Goal: Task Accomplishment & Management: Use online tool/utility

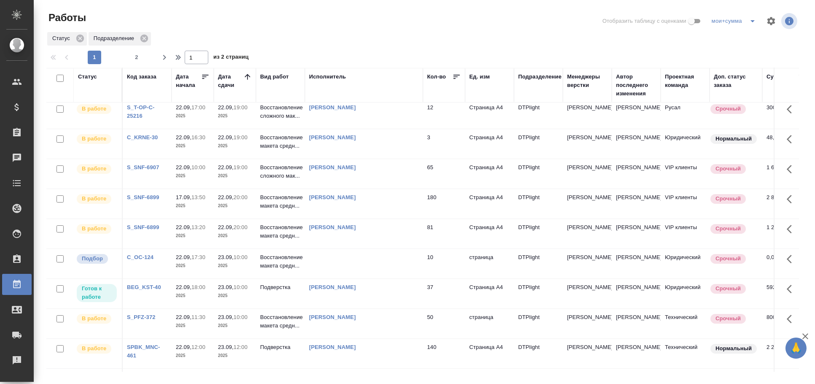
scroll to position [140, 0]
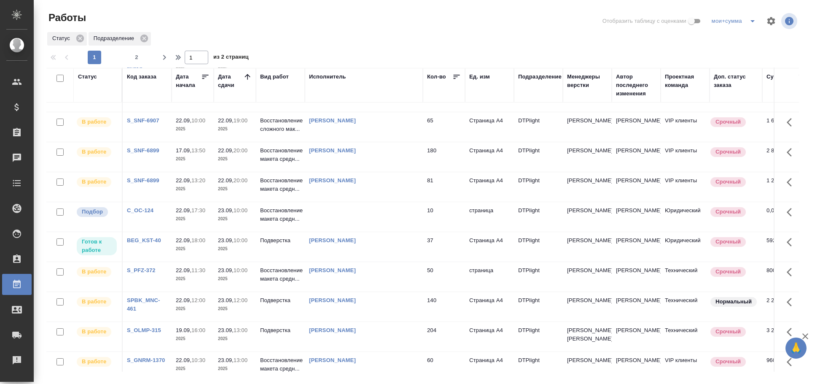
click at [383, 213] on td at bounding box center [364, 217] width 118 height 30
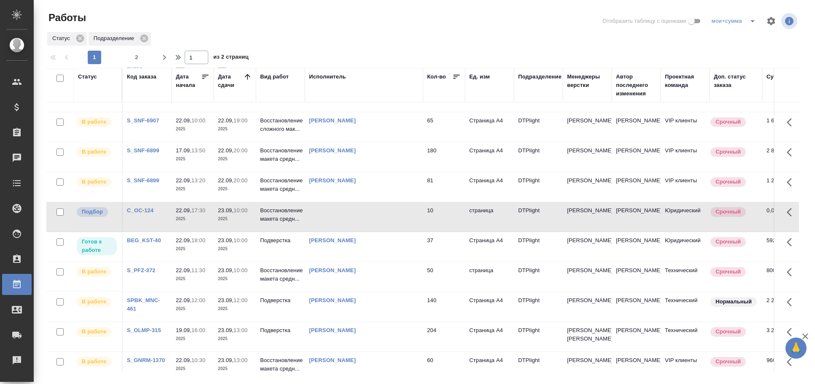
scroll to position [187, 0]
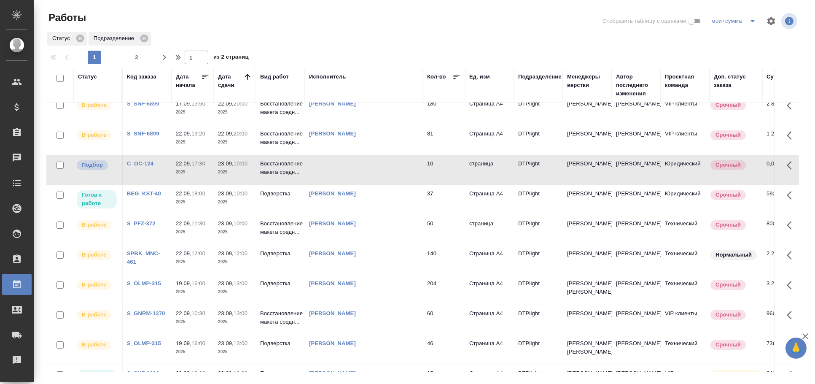
click at [363, 173] on td at bounding box center [364, 170] width 118 height 30
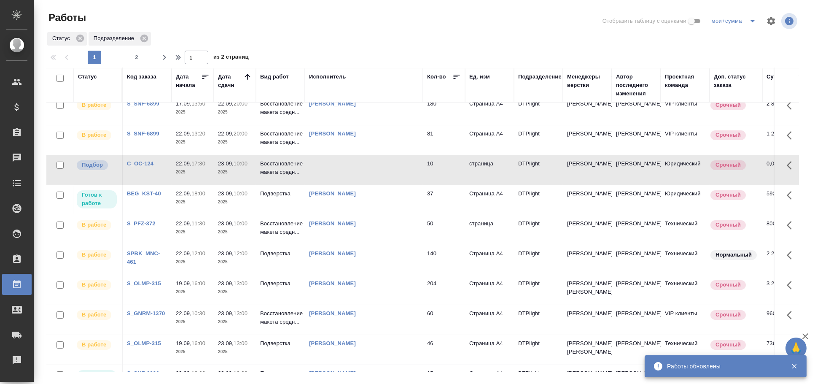
scroll to position [0, 0]
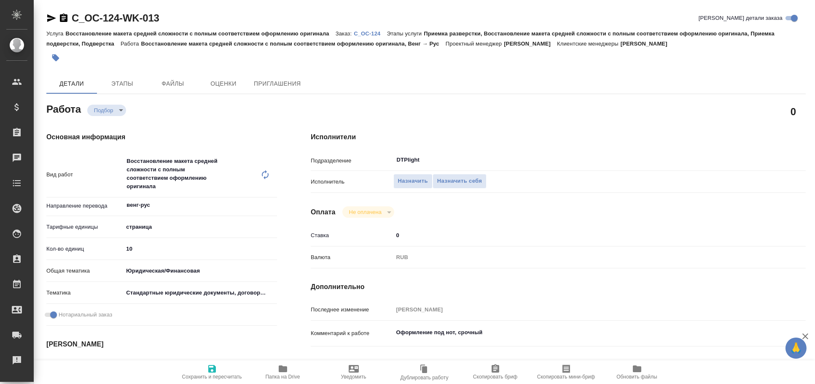
type textarea "x"
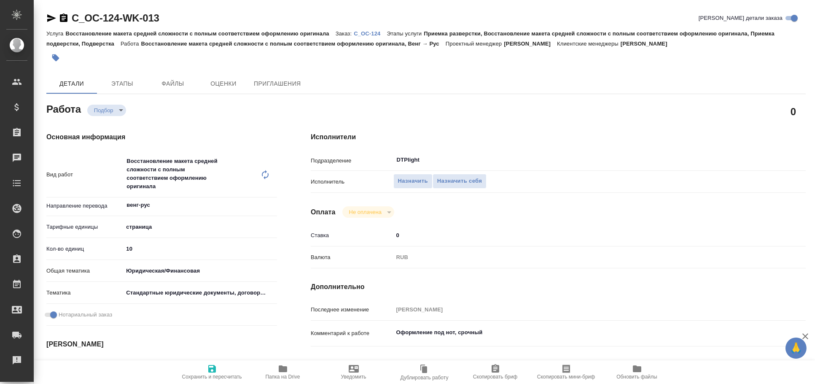
type textarea "x"
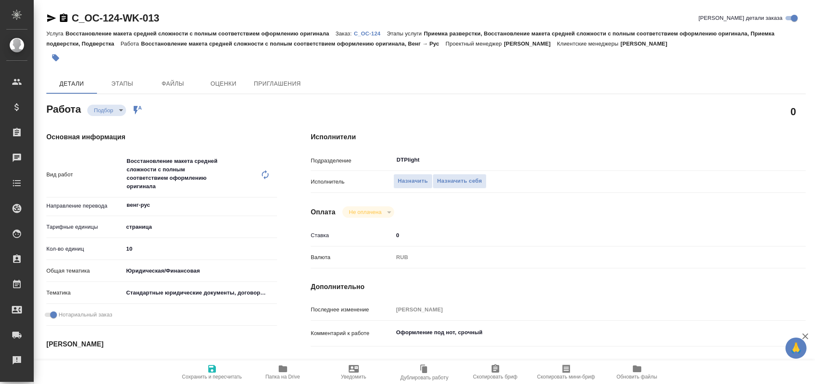
type textarea "x"
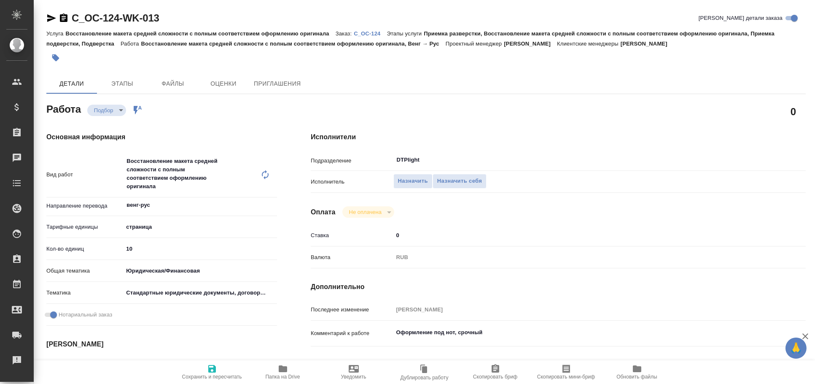
type textarea "x"
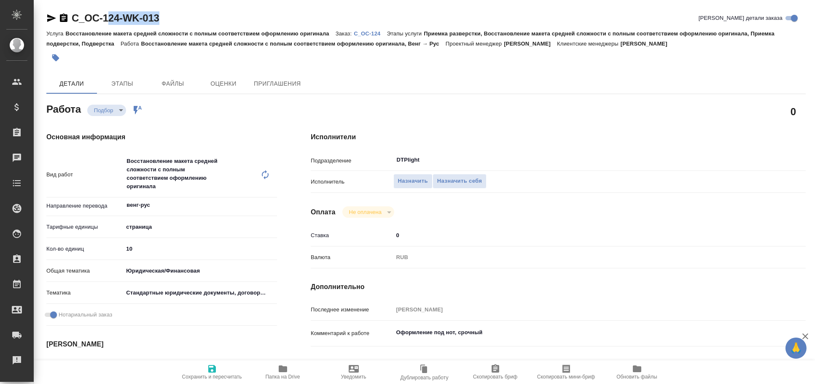
type textarea "x"
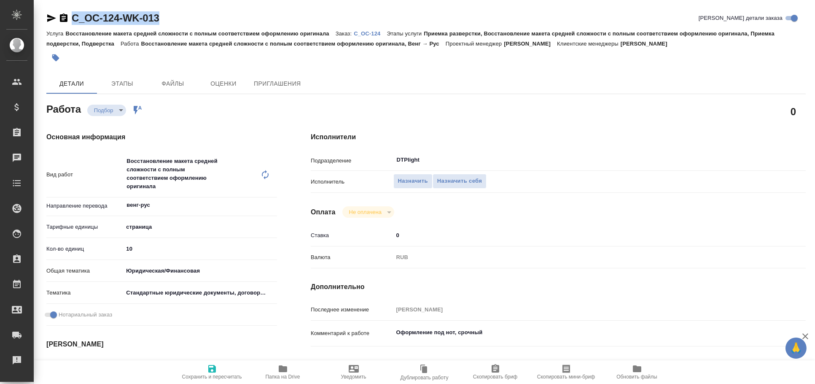
drag, startPoint x: 171, startPoint y: 16, endPoint x: 74, endPoint y: 18, distance: 96.6
click at [74, 18] on div "C_OC-124-WK-013 Кратко детали заказа" at bounding box center [426, 17] width 760 height 13
copy link "C_OC-124-WK-013"
type textarea "x"
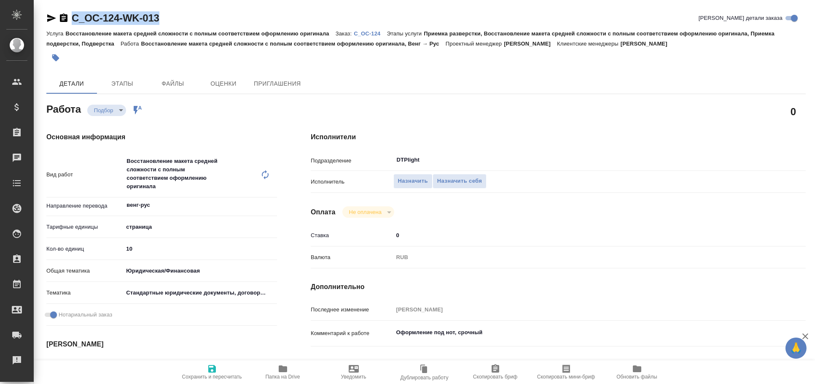
type textarea "x"
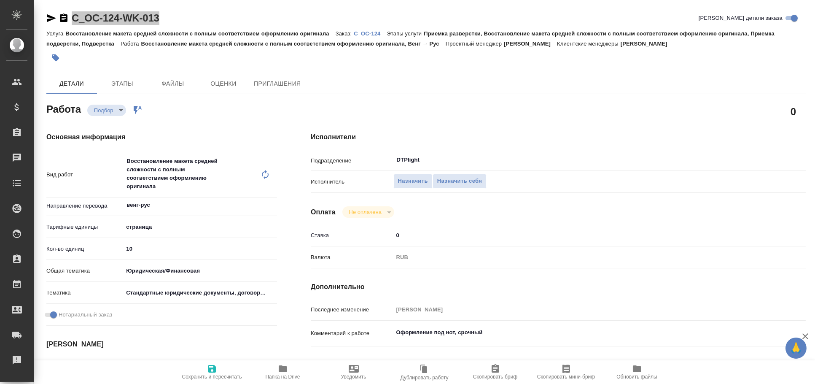
type textarea "x"
click at [369, 34] on p "C_OC-124" at bounding box center [370, 33] width 33 height 6
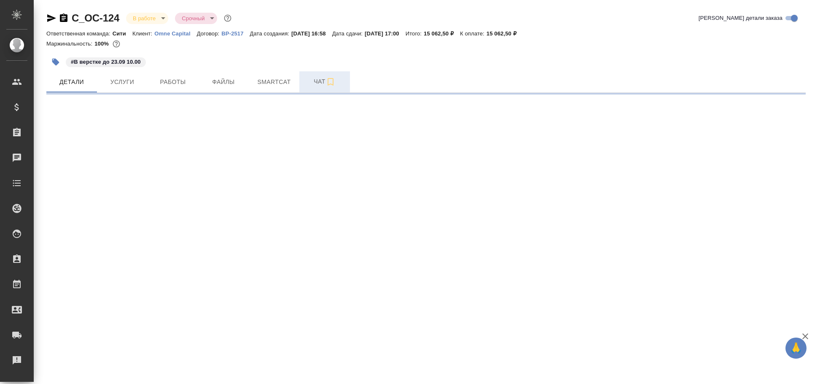
select select "RU"
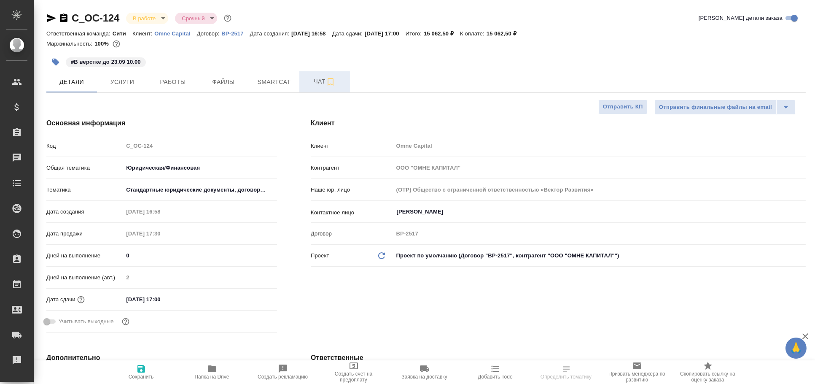
type textarea "x"
click at [321, 80] on span "Чат" at bounding box center [324, 81] width 40 height 11
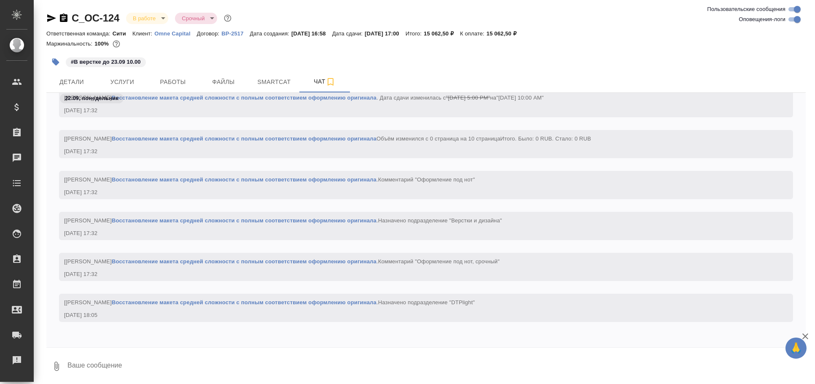
scroll to position [1378, 0]
